Goal: Information Seeking & Learning: Check status

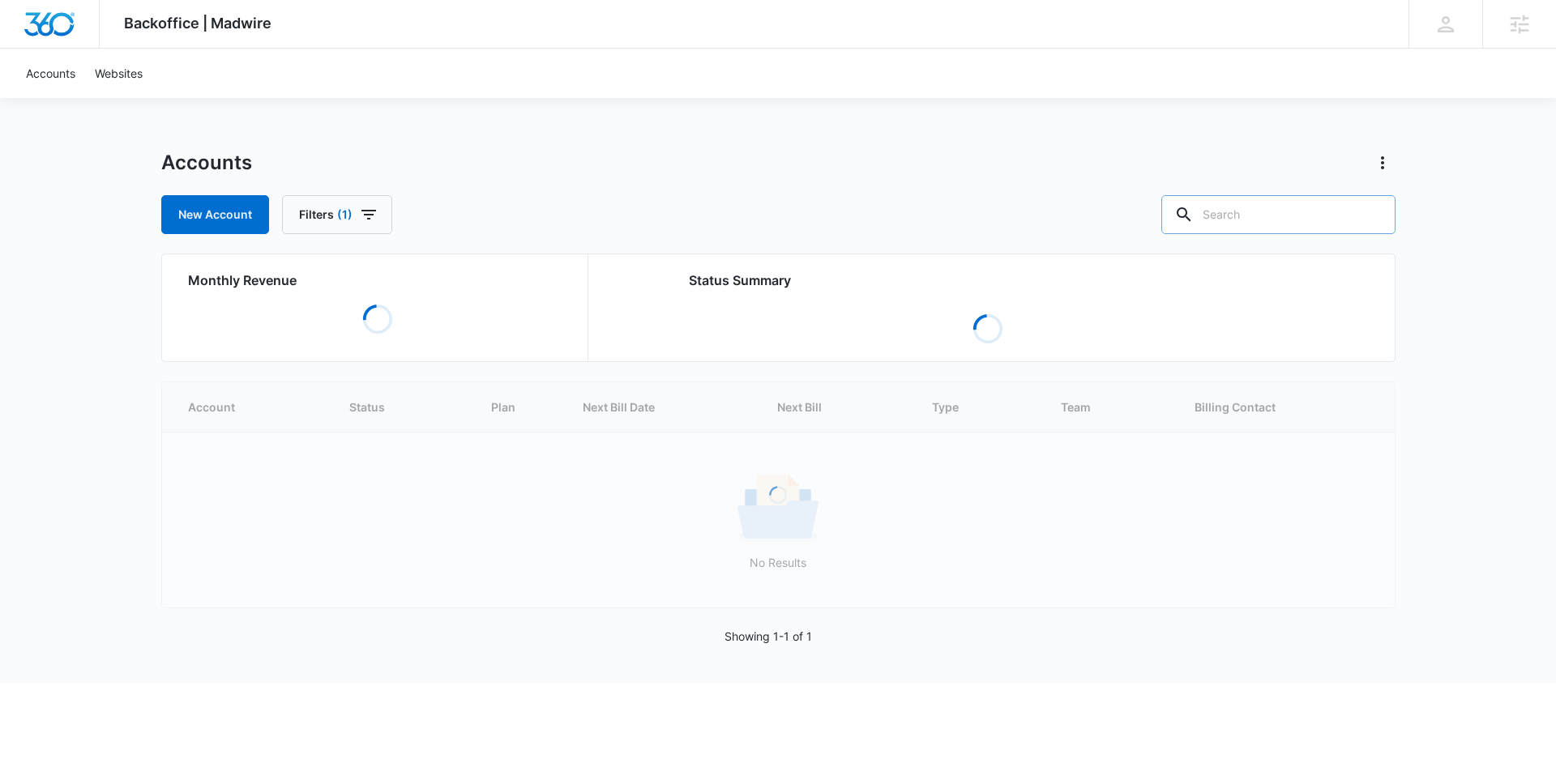
click at [1299, 216] on input "text" at bounding box center [1278, 214] width 234 height 39
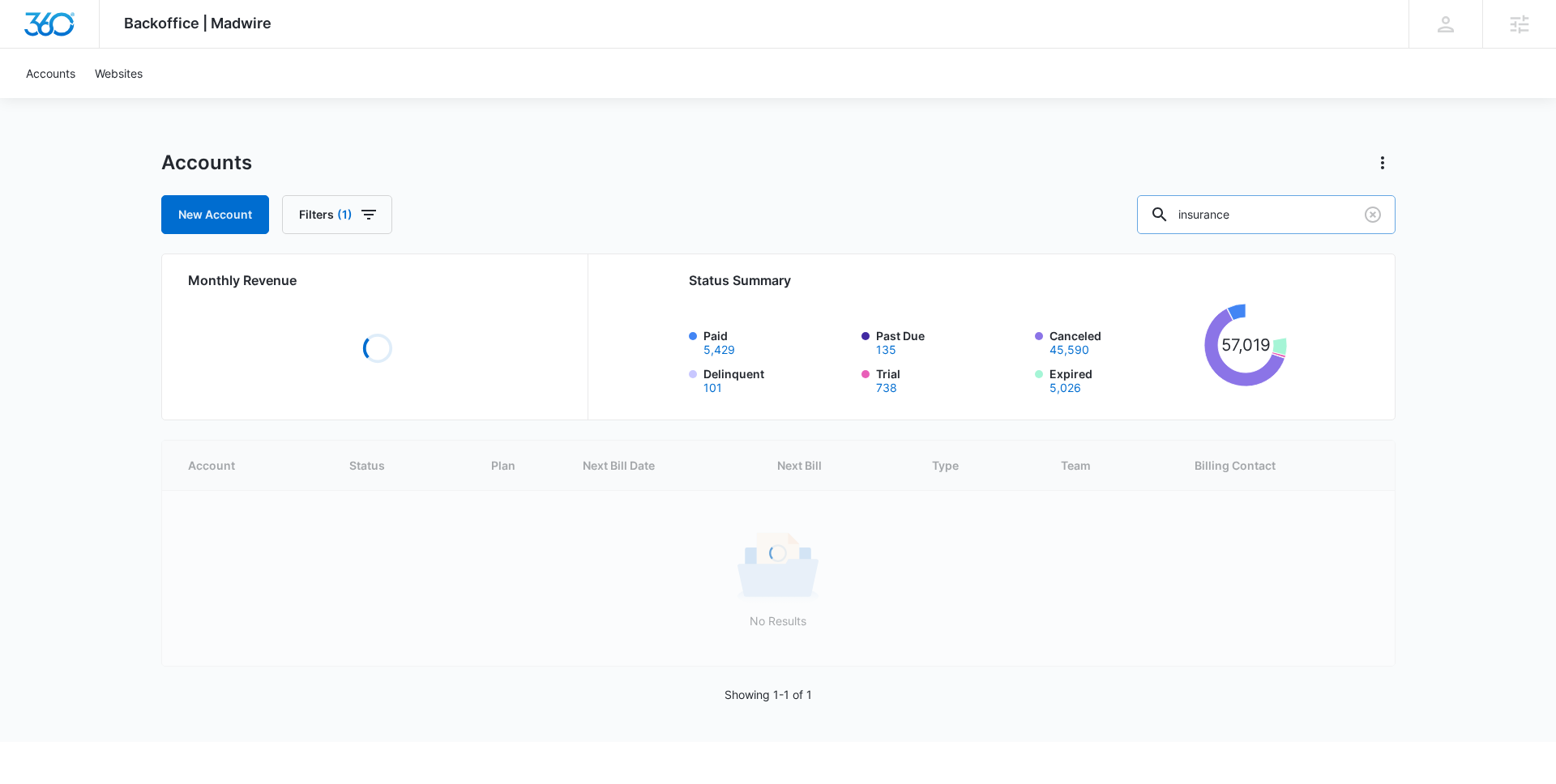
type input "insurance"
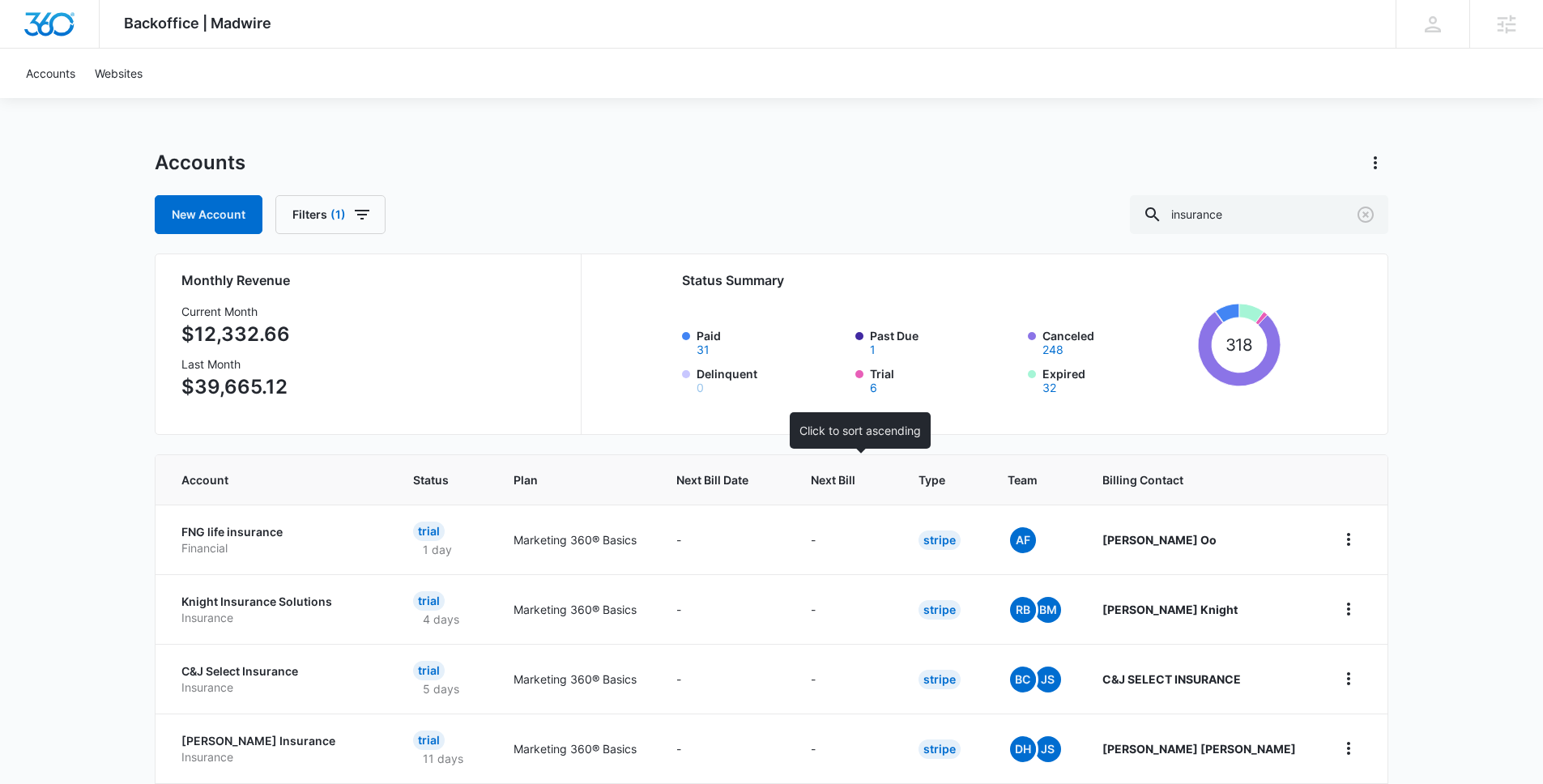
click at [898, 482] on th "Next Bill" at bounding box center [845, 480] width 107 height 49
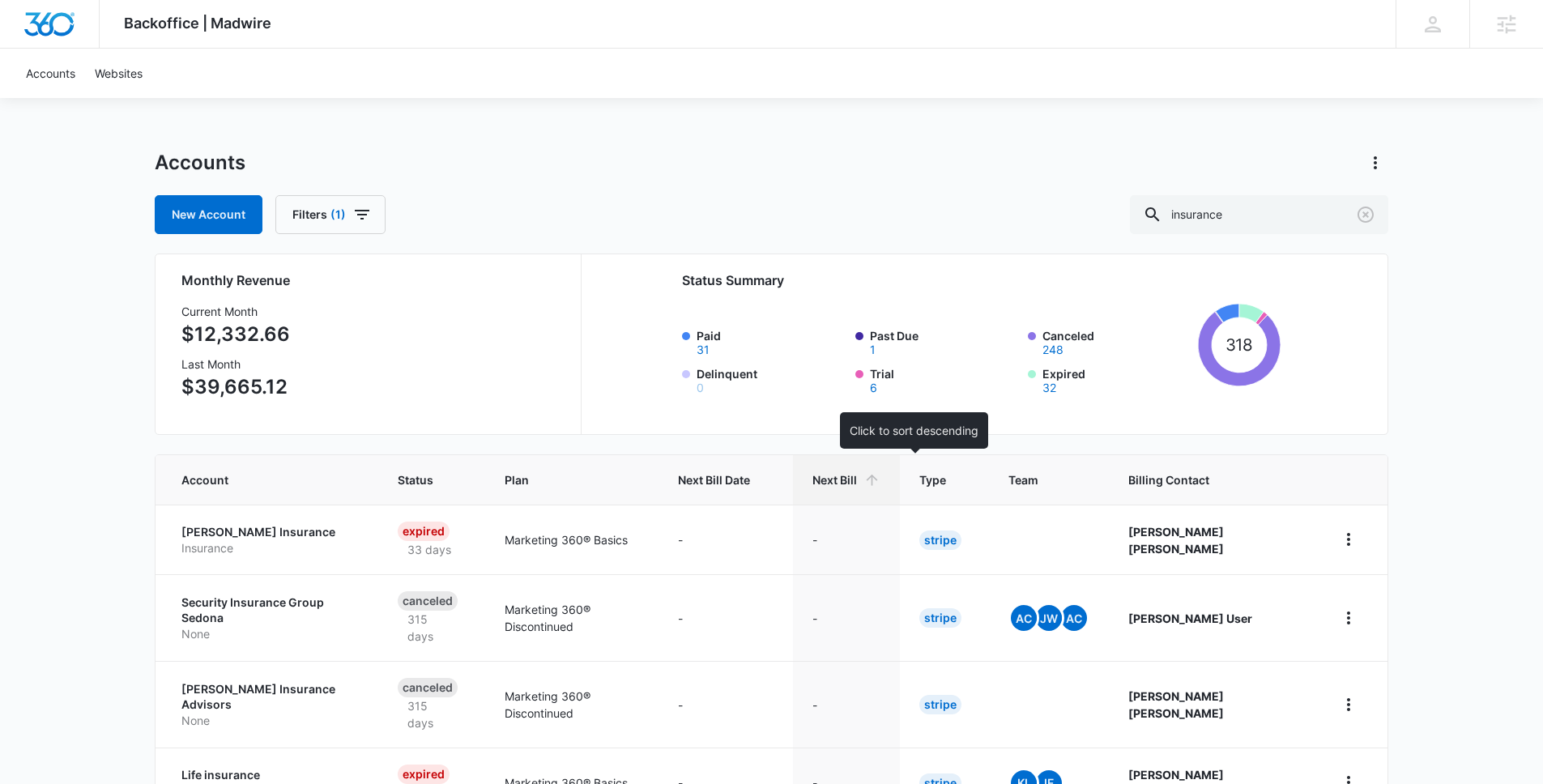
click at [900, 482] on th "Next Bill" at bounding box center [847, 480] width 107 height 49
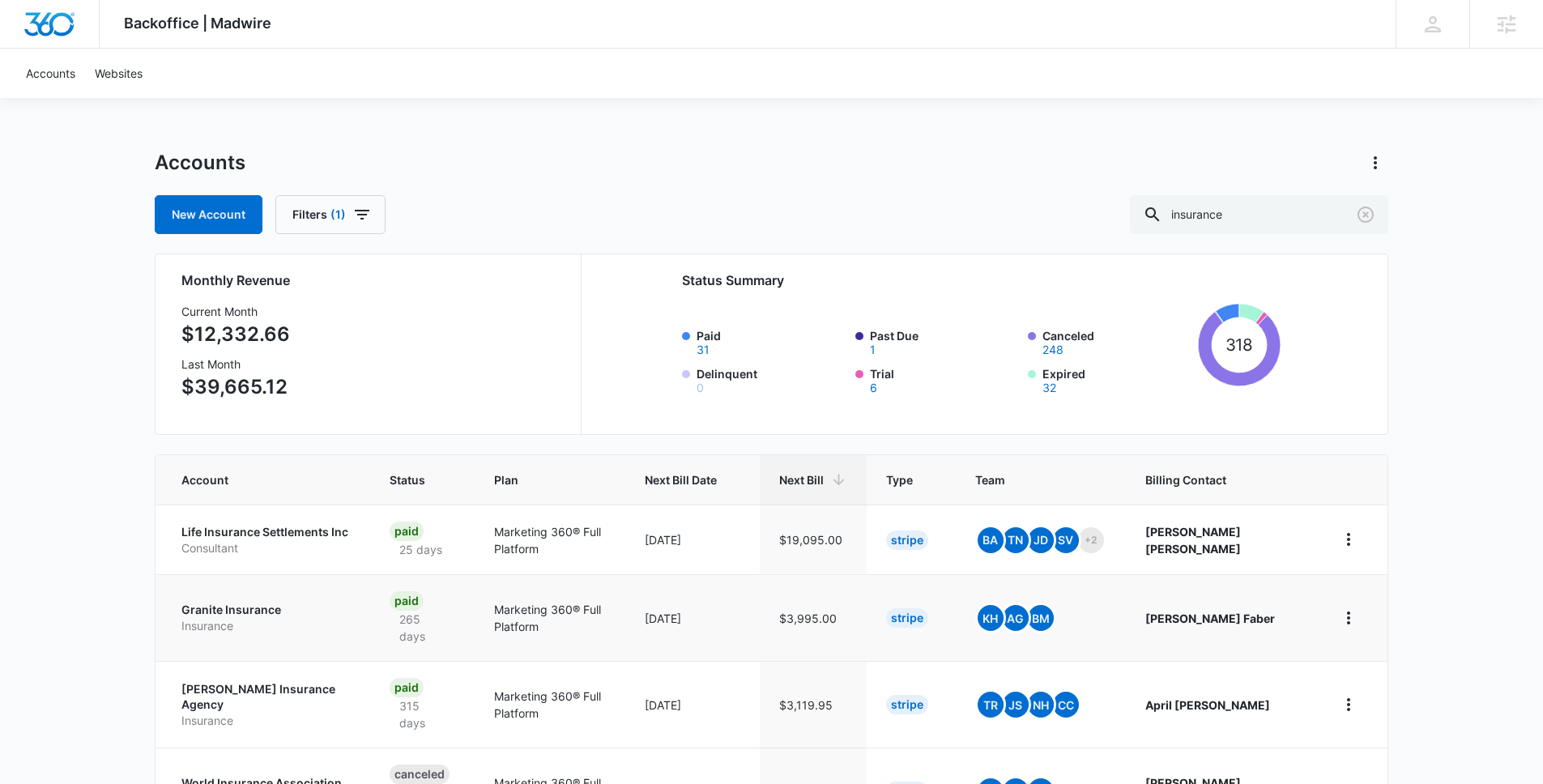
click at [254, 603] on p "Granite Insurance" at bounding box center [265, 610] width 169 height 16
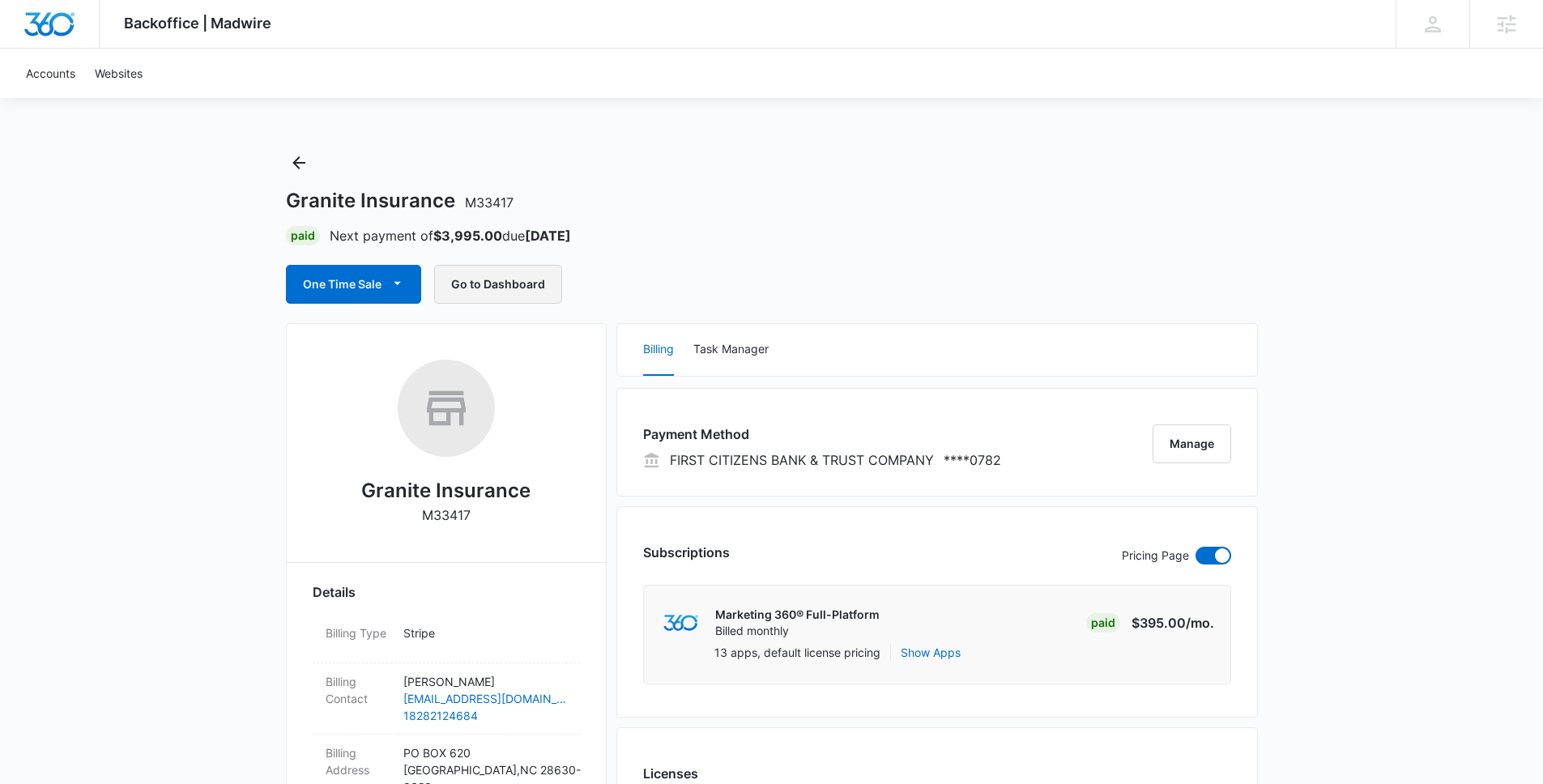
click at [496, 271] on button "Go to Dashboard" at bounding box center [497, 284] width 128 height 39
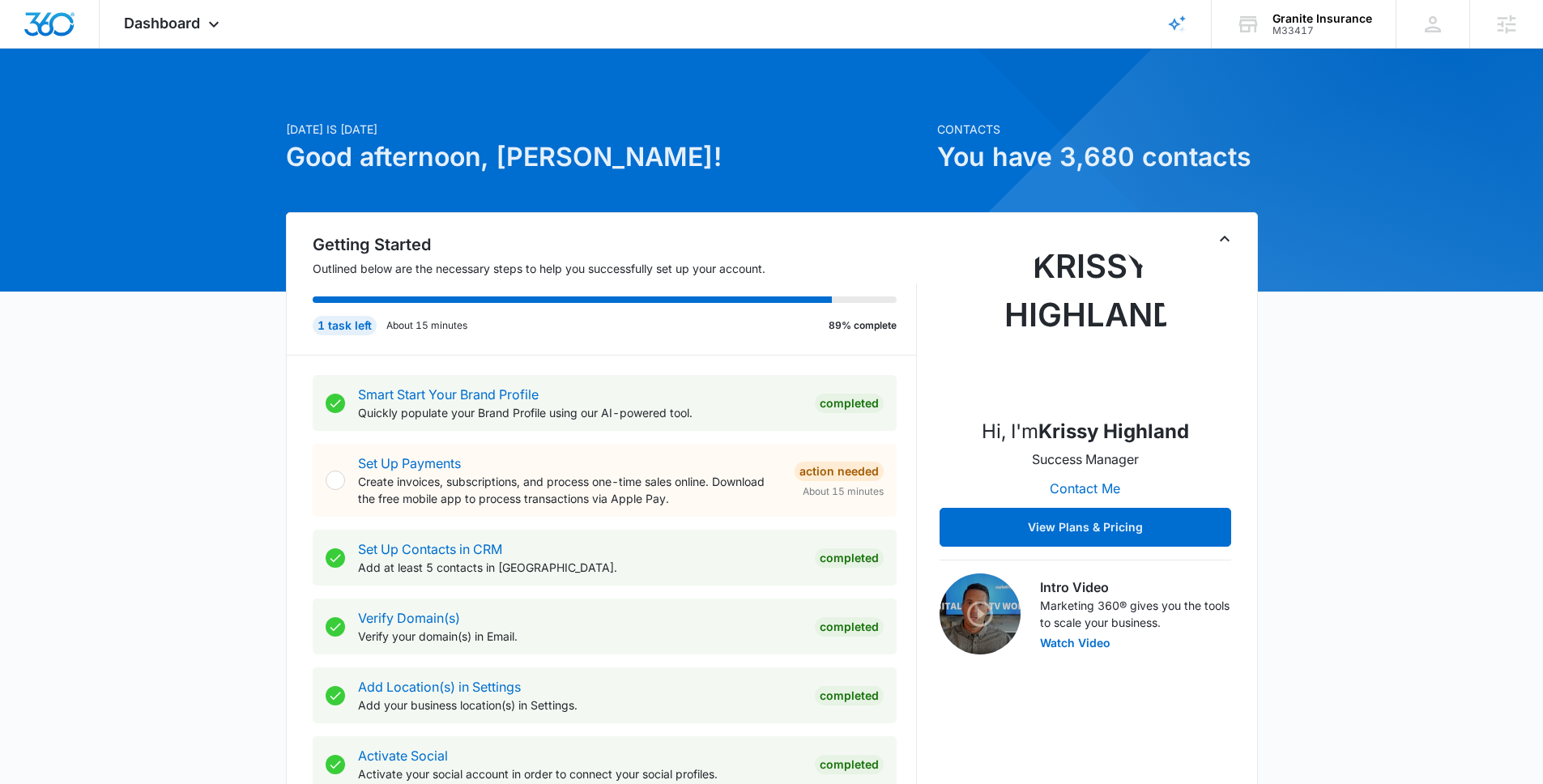
click at [1245, 243] on div "Getting Started Outlined below are the necessary steps to help you successfully…" at bounding box center [772, 623] width 973 height 823
click at [1225, 239] on icon "Toggle Collapse" at bounding box center [1225, 240] width 20 height 20
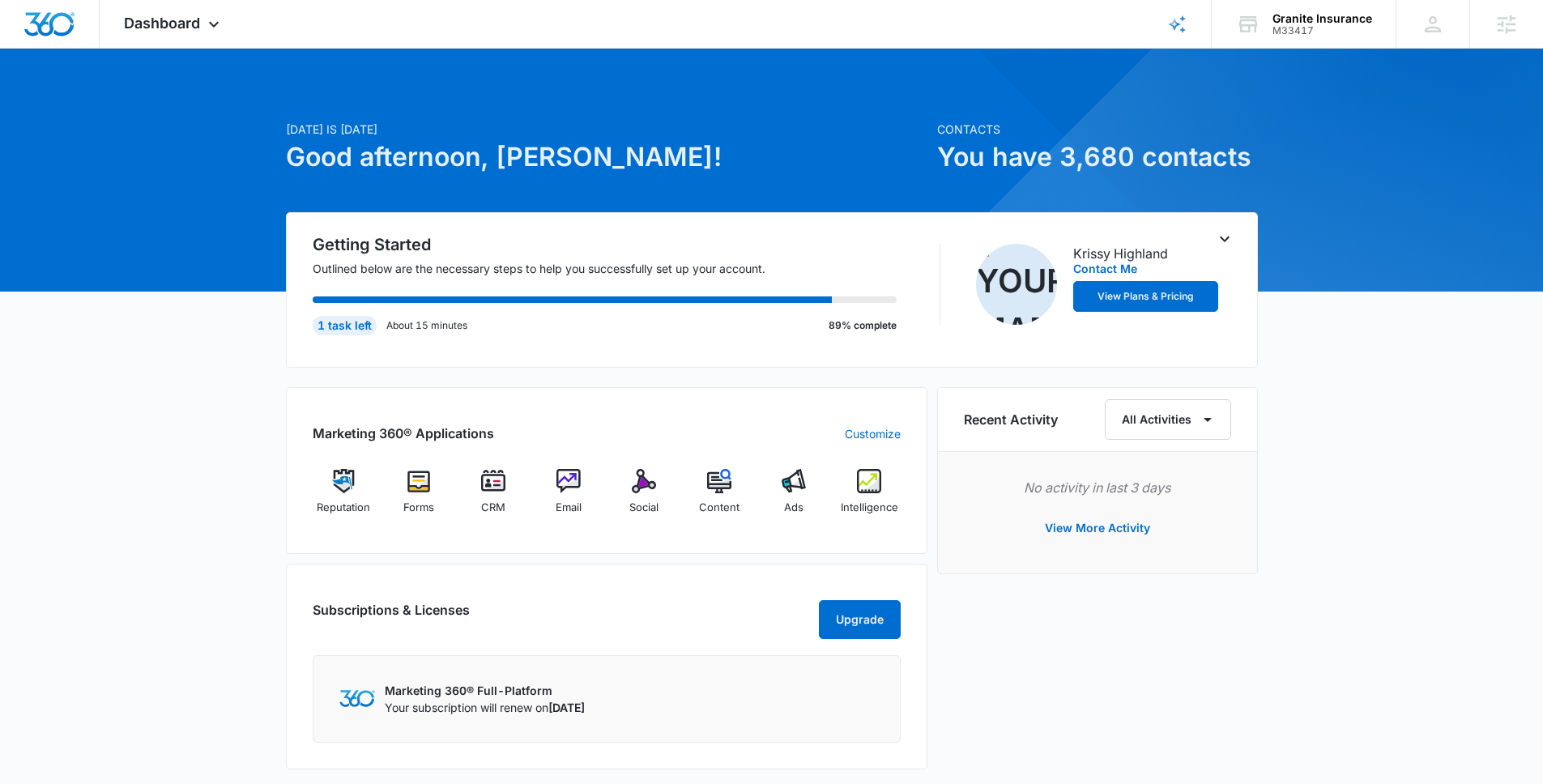
scroll to position [280, 0]
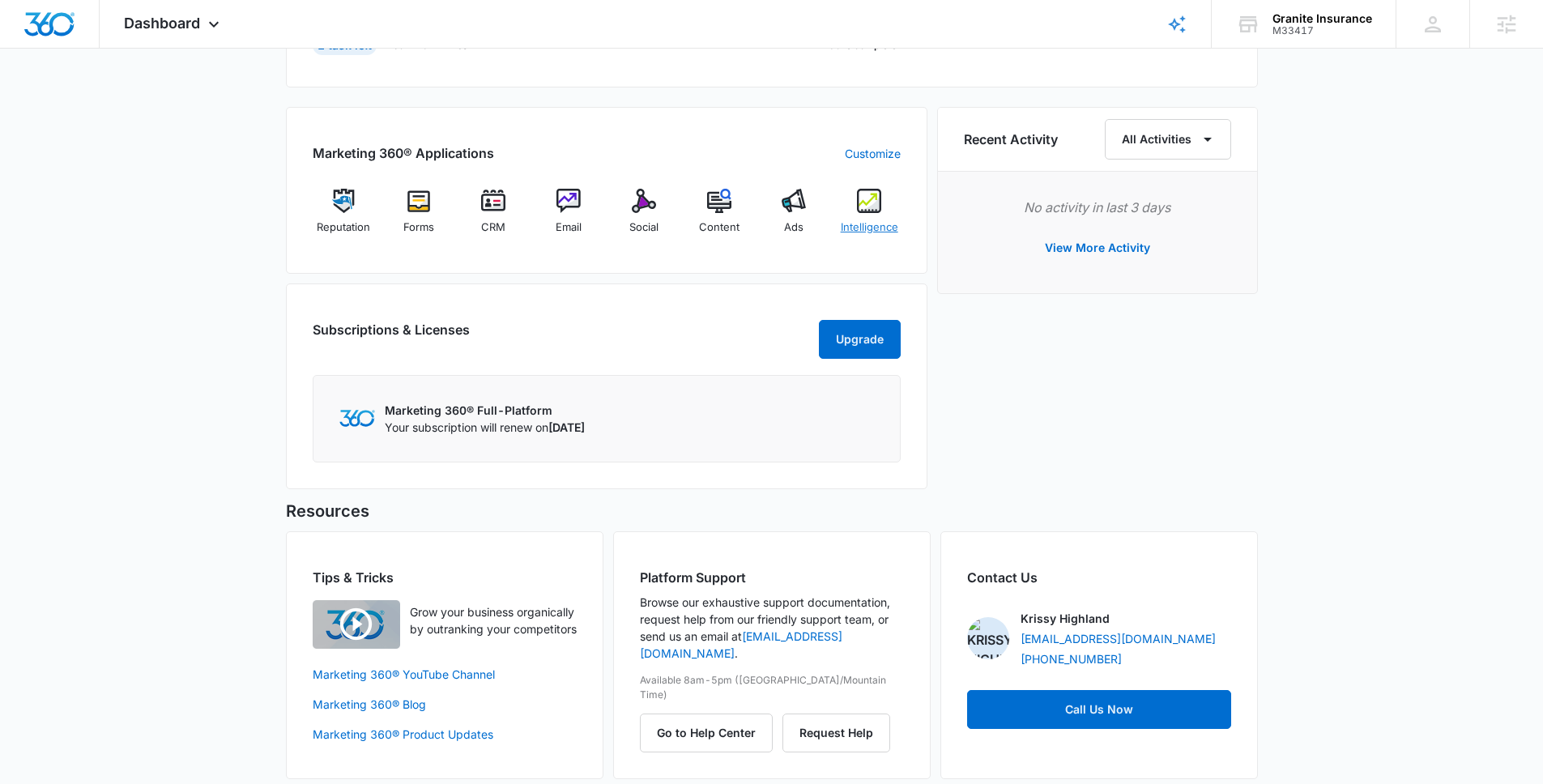
click at [875, 200] on img at bounding box center [870, 201] width 25 height 25
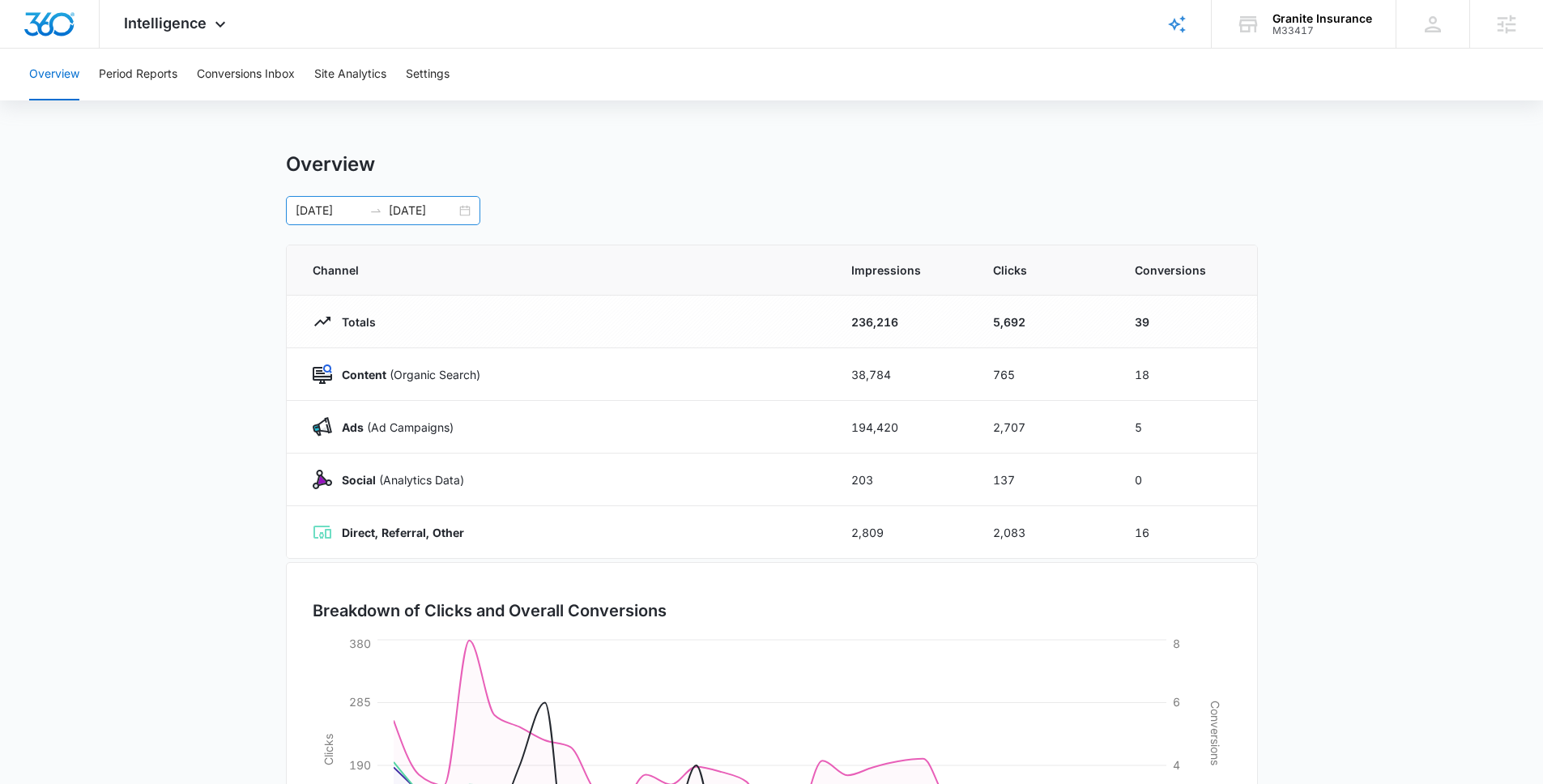
click at [472, 210] on div "09/12/2025 10/12/2025" at bounding box center [383, 210] width 194 height 29
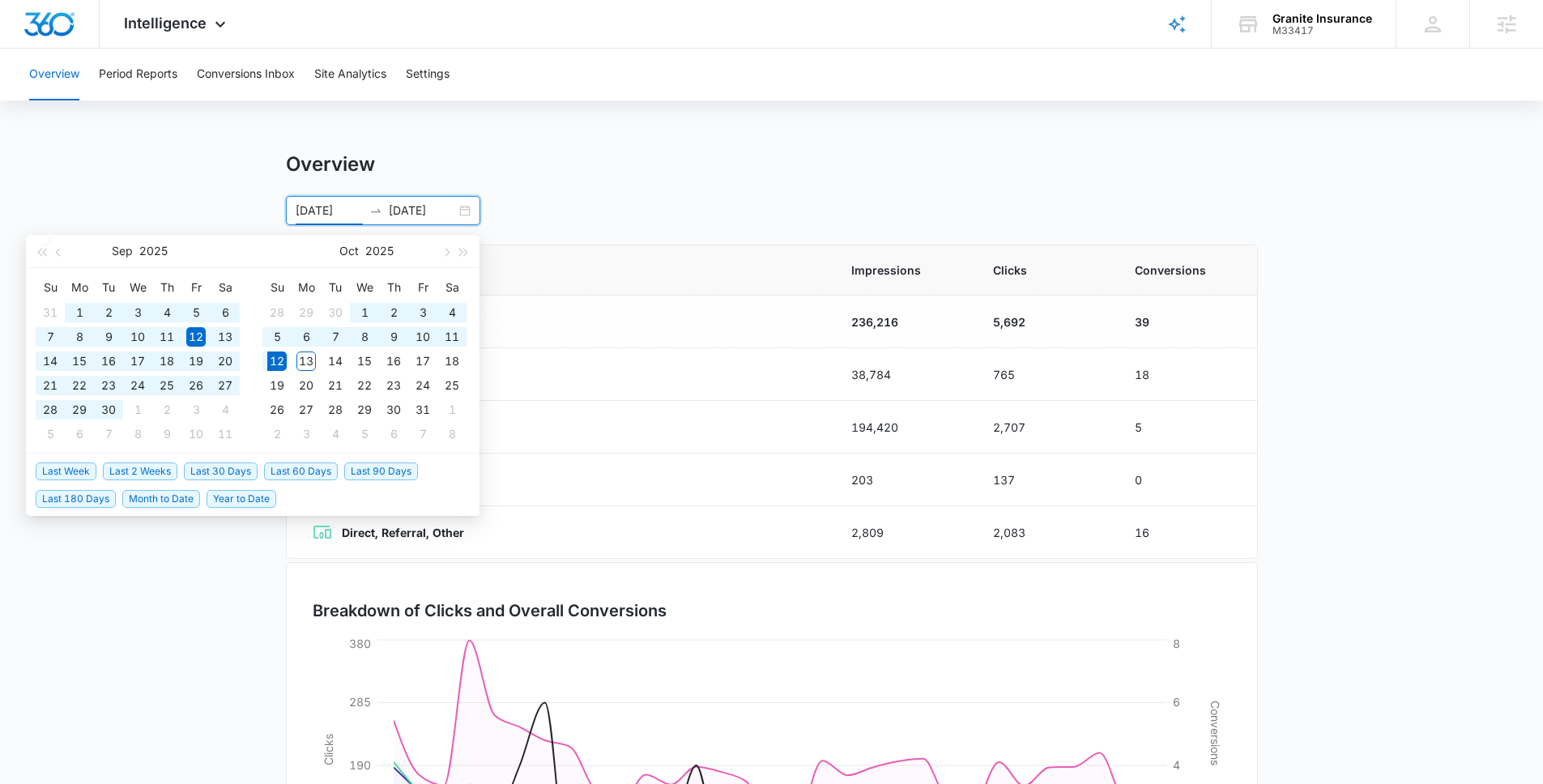
click at [72, 497] on span "Last 180 Days" at bounding box center [75, 499] width 80 height 18
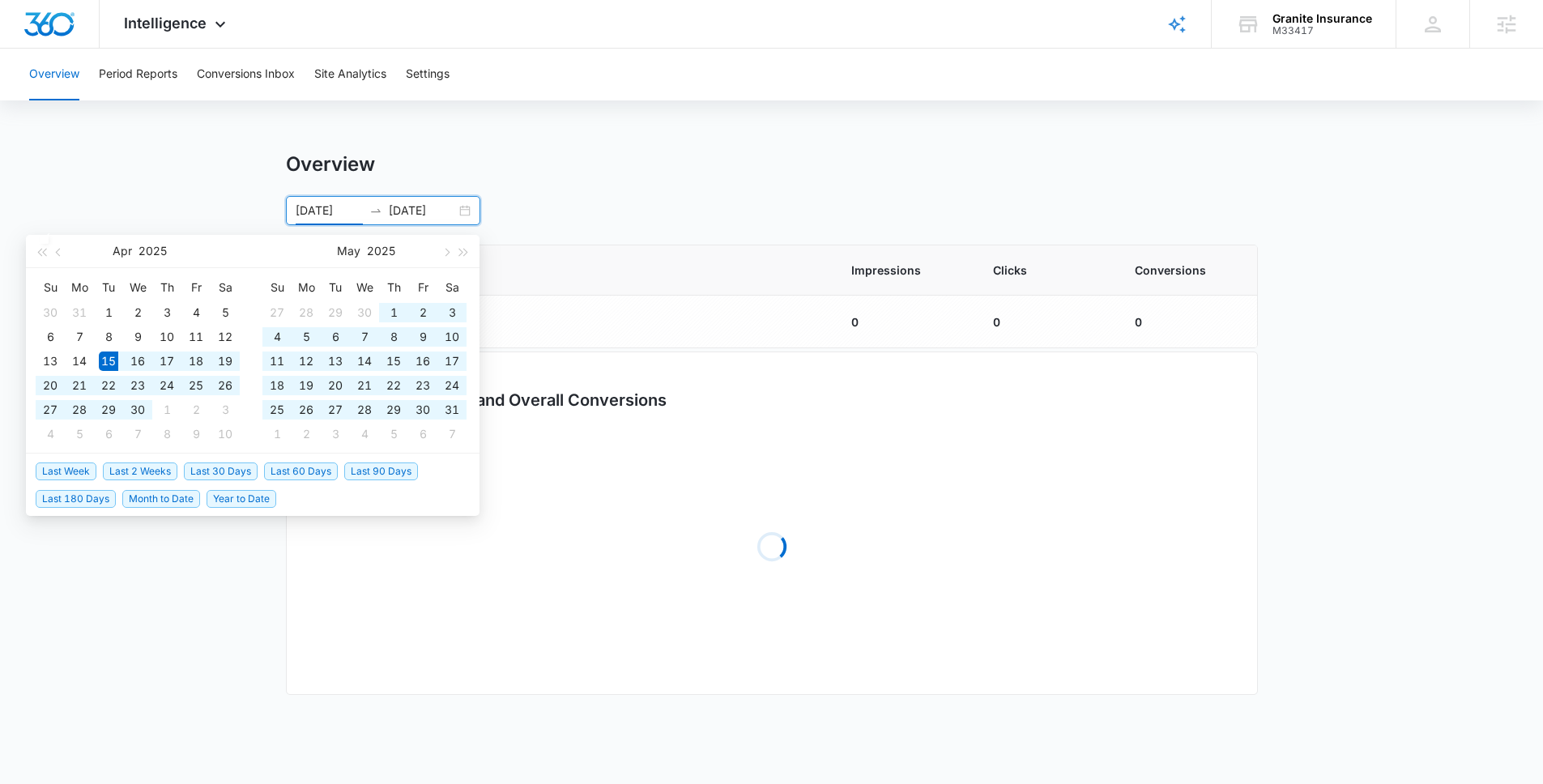
type input "04/15/2025"
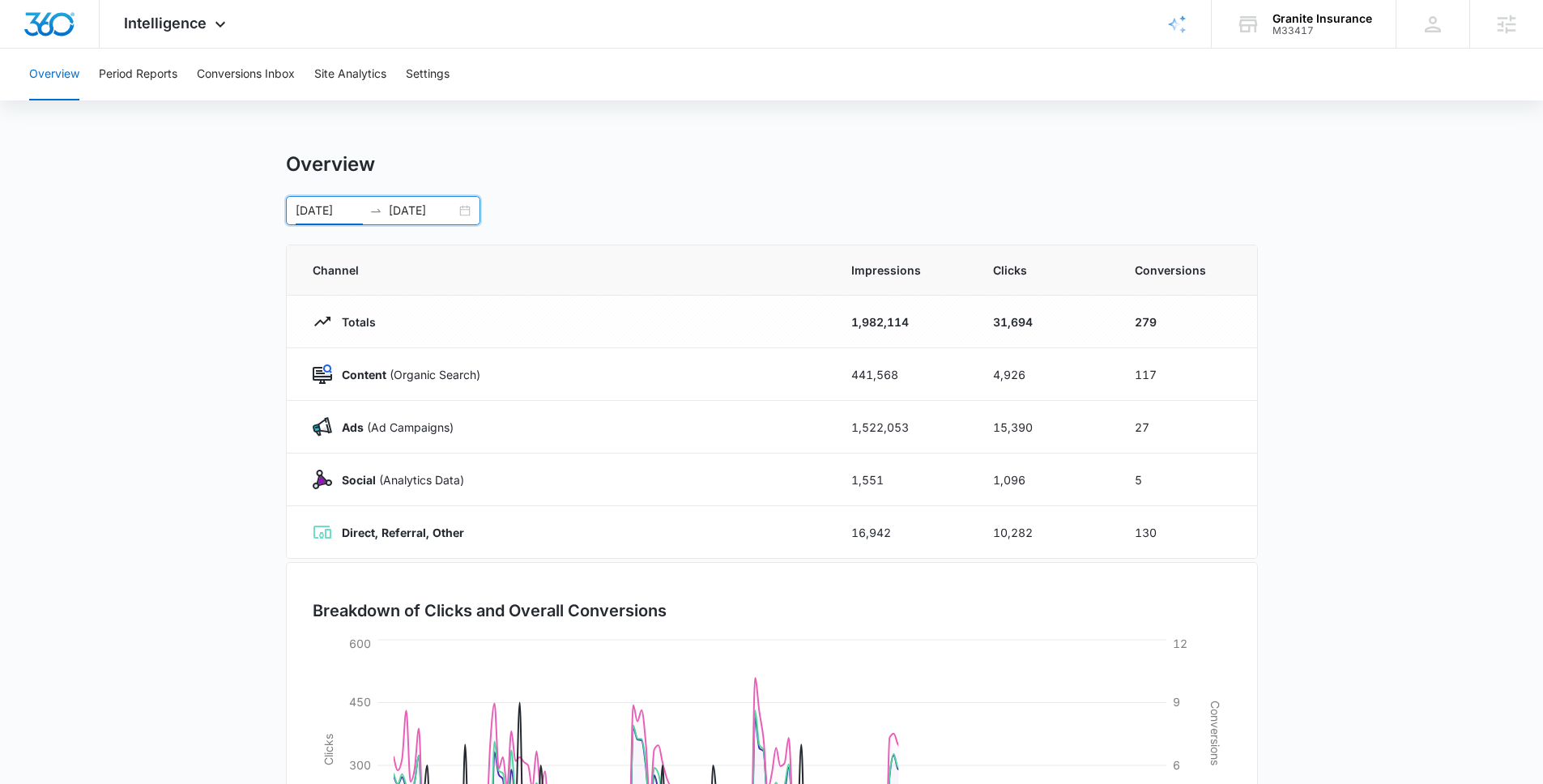
click at [1436, 275] on main "Overview 04/15/2025 10/12/2025 Apr 2025 Su Mo Tu We Th Fr Sa 30 31 1 2 3 4 5 6 …" at bounding box center [772, 577] width 1543 height 850
click at [275, 79] on button "Conversions Inbox" at bounding box center [246, 74] width 98 height 51
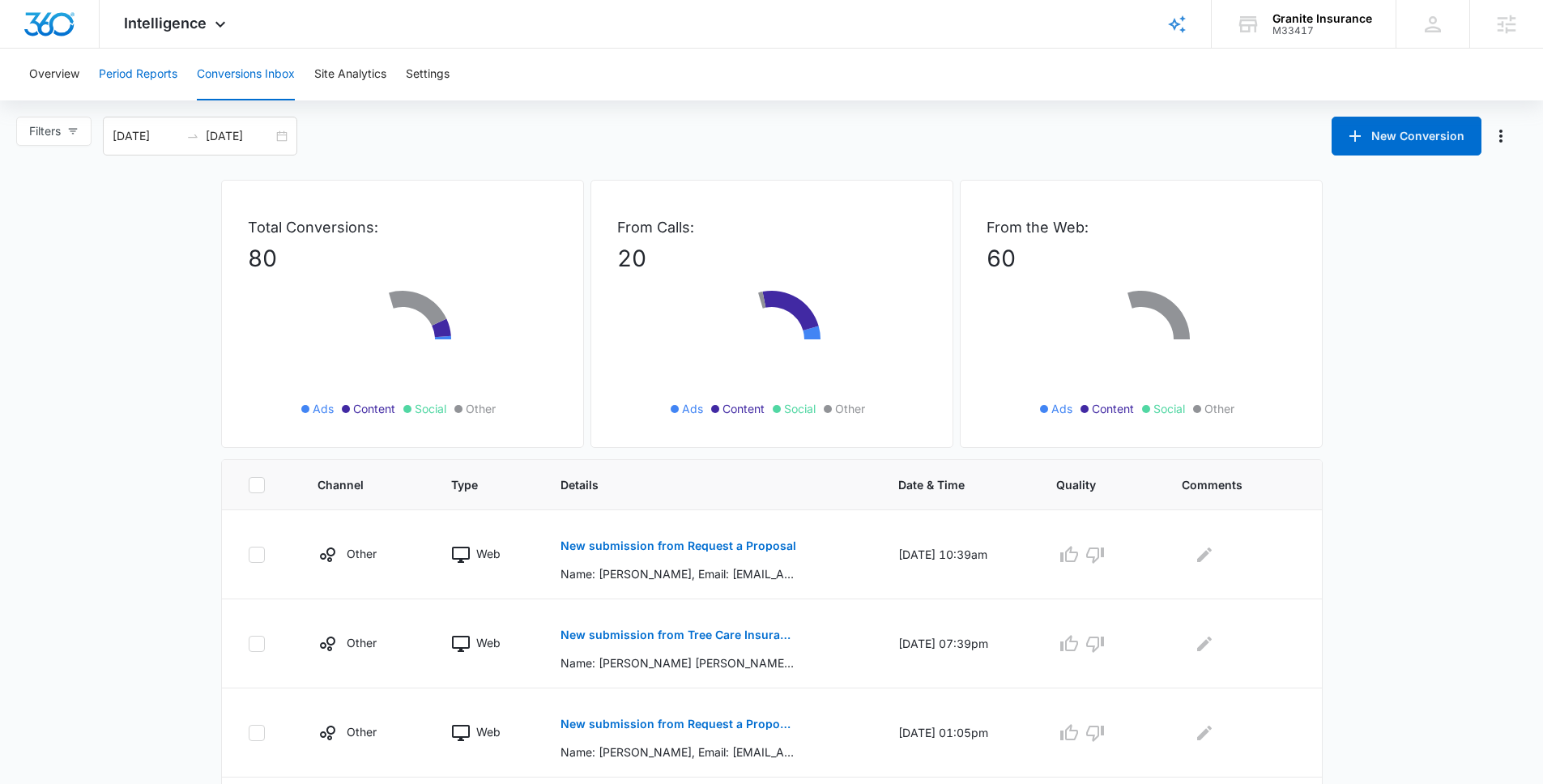
click at [168, 67] on button "Period Reports" at bounding box center [138, 74] width 78 height 51
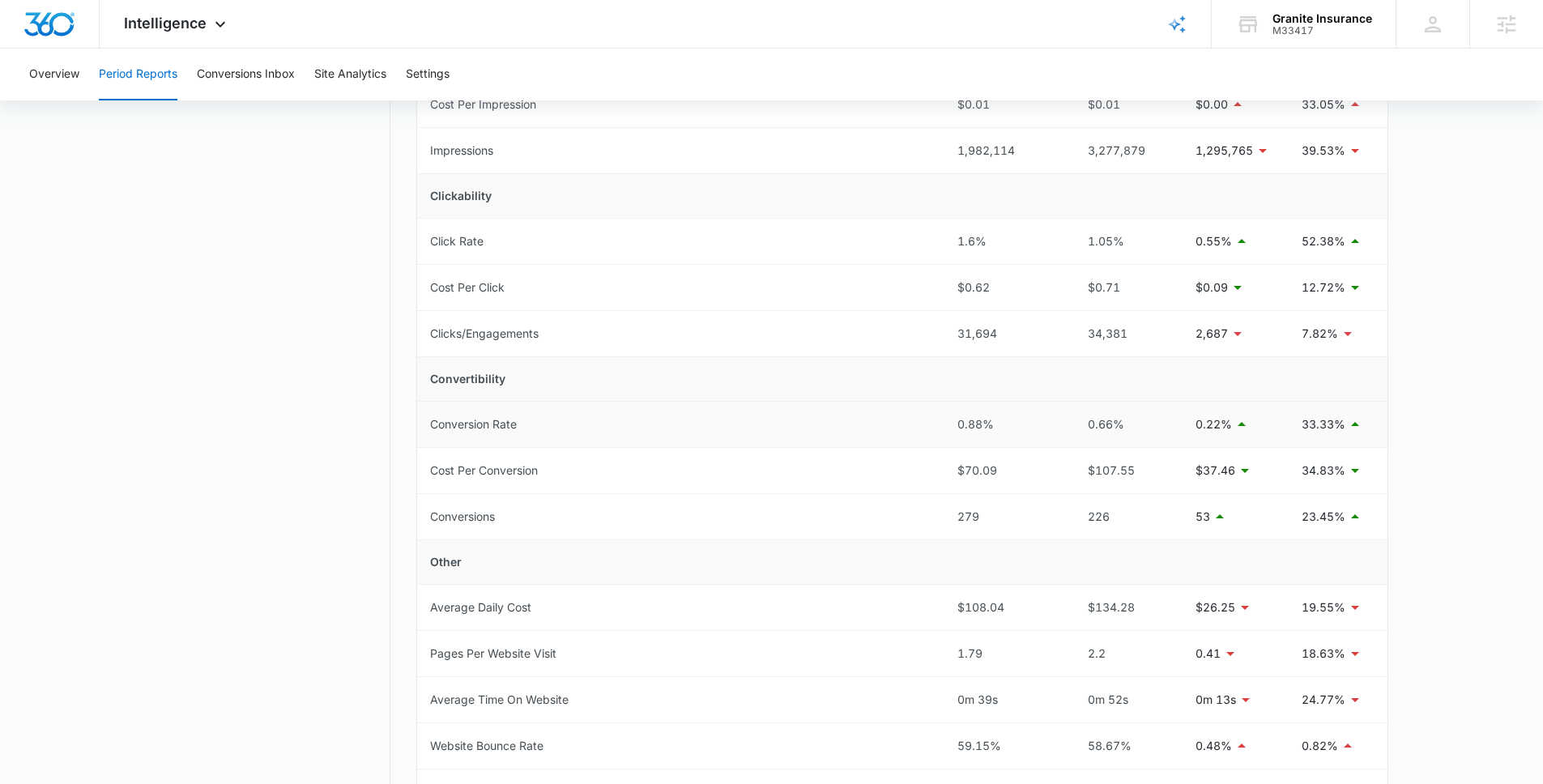
scroll to position [320, 0]
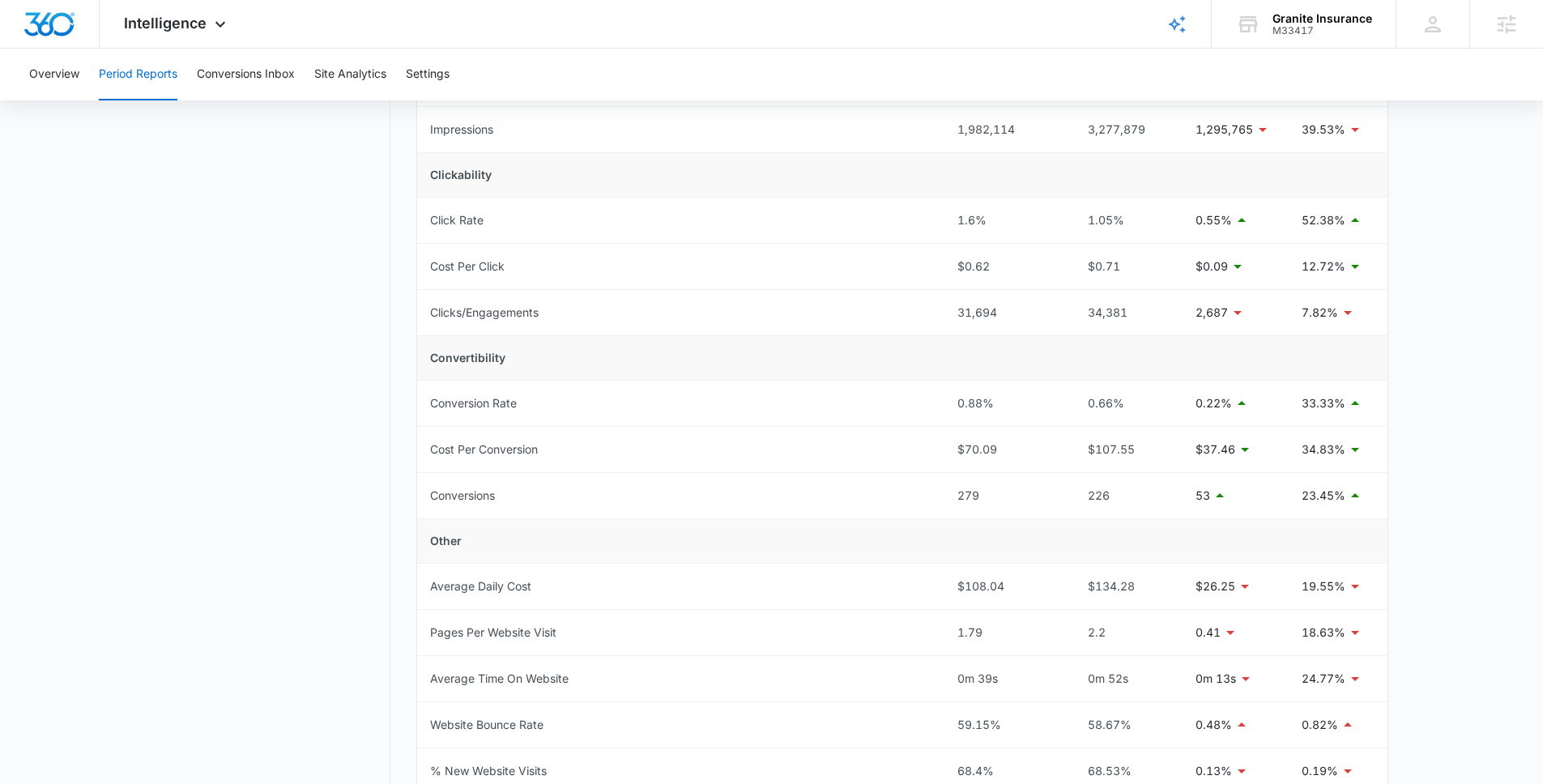
click at [1464, 458] on main "Period Reports Overall Organic & Content Marketing Ads Social Direct & Other Ch…" at bounding box center [772, 466] width 1543 height 1267
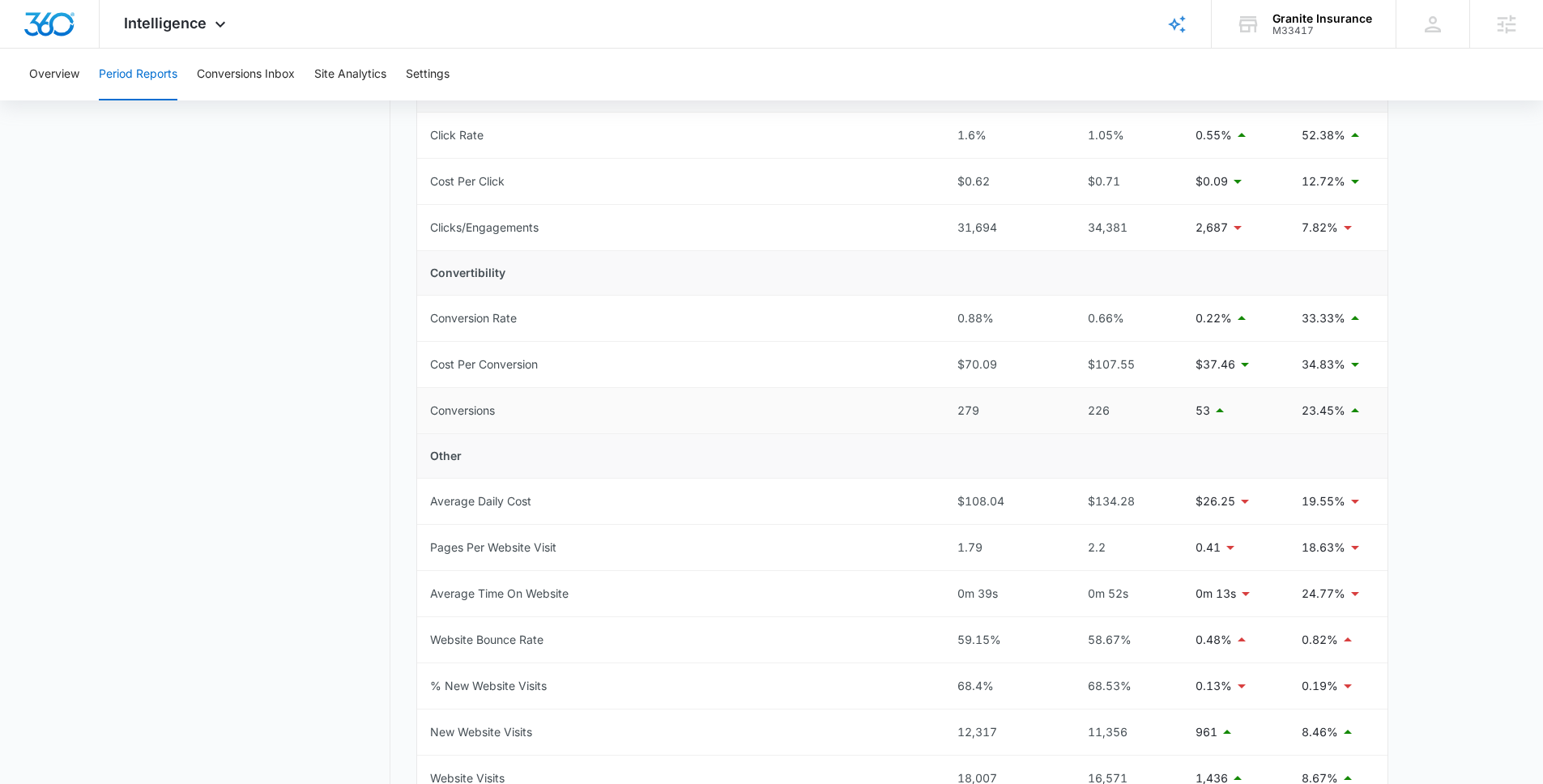
scroll to position [228, 0]
